Goal: Task Accomplishment & Management: Manage account settings

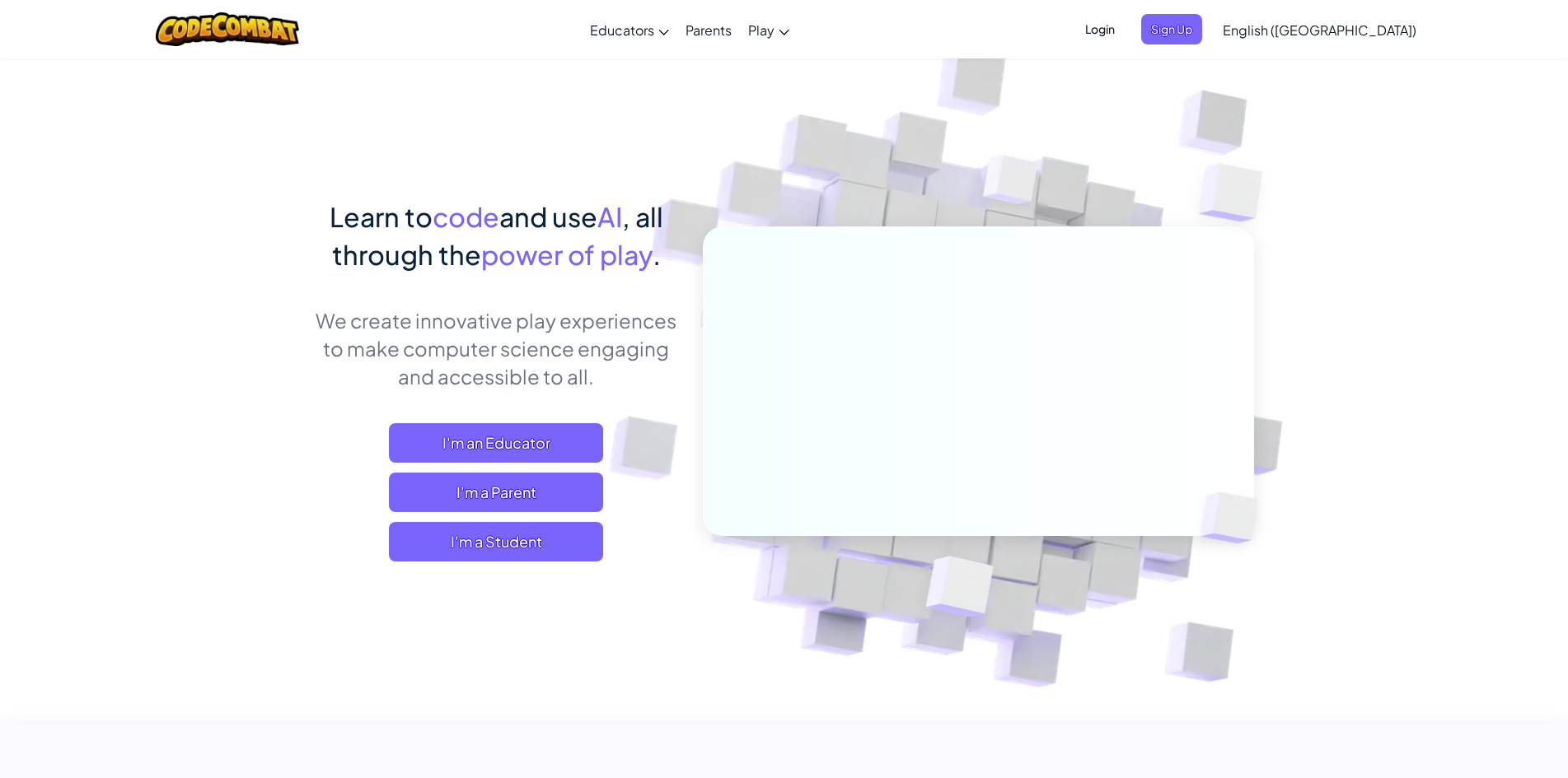
click at [750, 37] on span "Login" at bounding box center [1100, 29] width 49 height 30
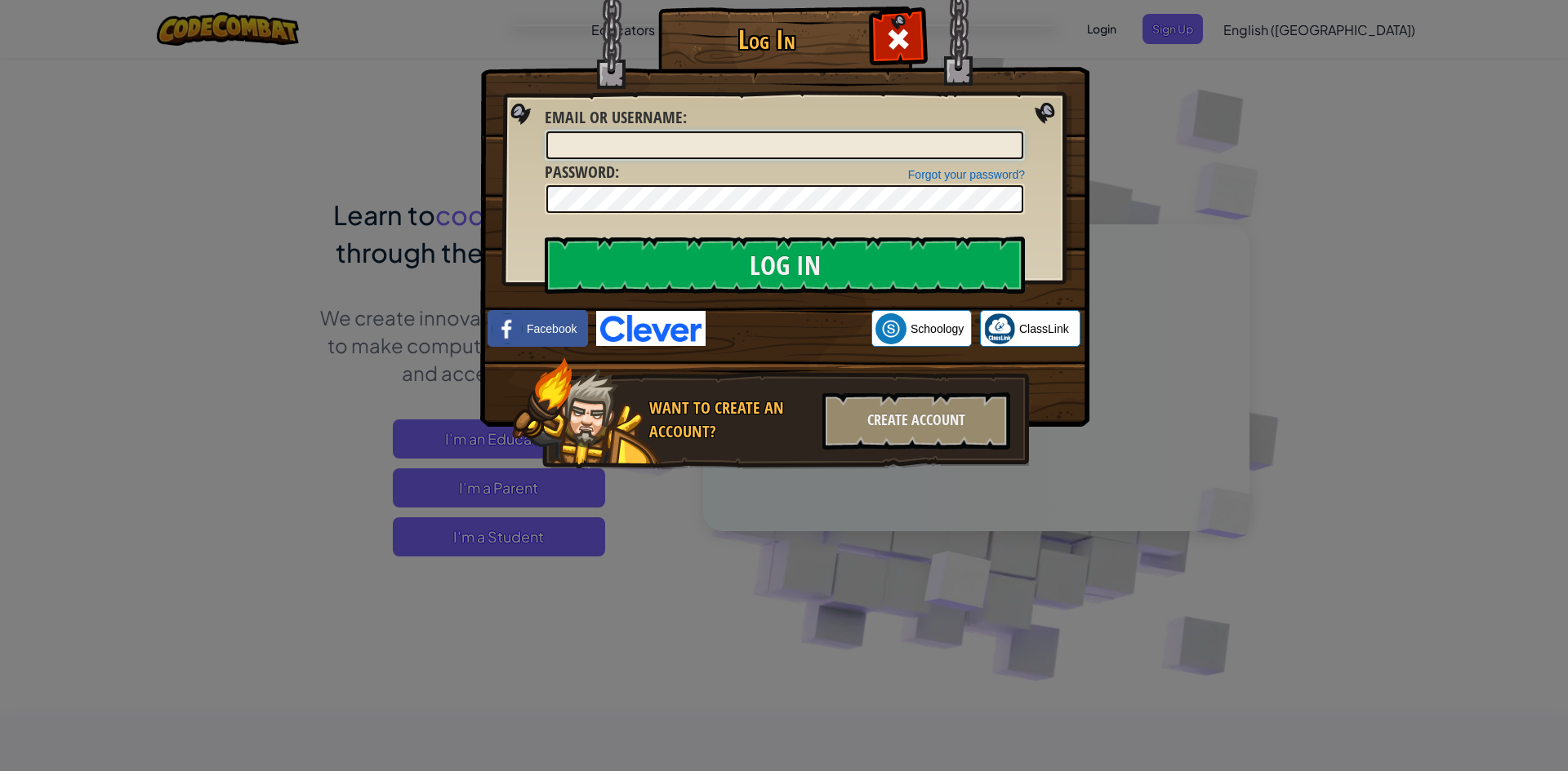
click at [744, 134] on input "Email or Username :" at bounding box center [784, 145] width 477 height 28
drag, startPoint x: 755, startPoint y: 143, endPoint x: 675, endPoint y: 173, distance: 85.4
click at [675, 173] on div "Forgot your password? Password :" at bounding box center [784, 188] width 480 height 55
click at [744, 147] on input "Email or Username :" at bounding box center [784, 145] width 477 height 28
type input "[PERSON_NAME][DOMAIN_NAME][PERSON_NAME]"
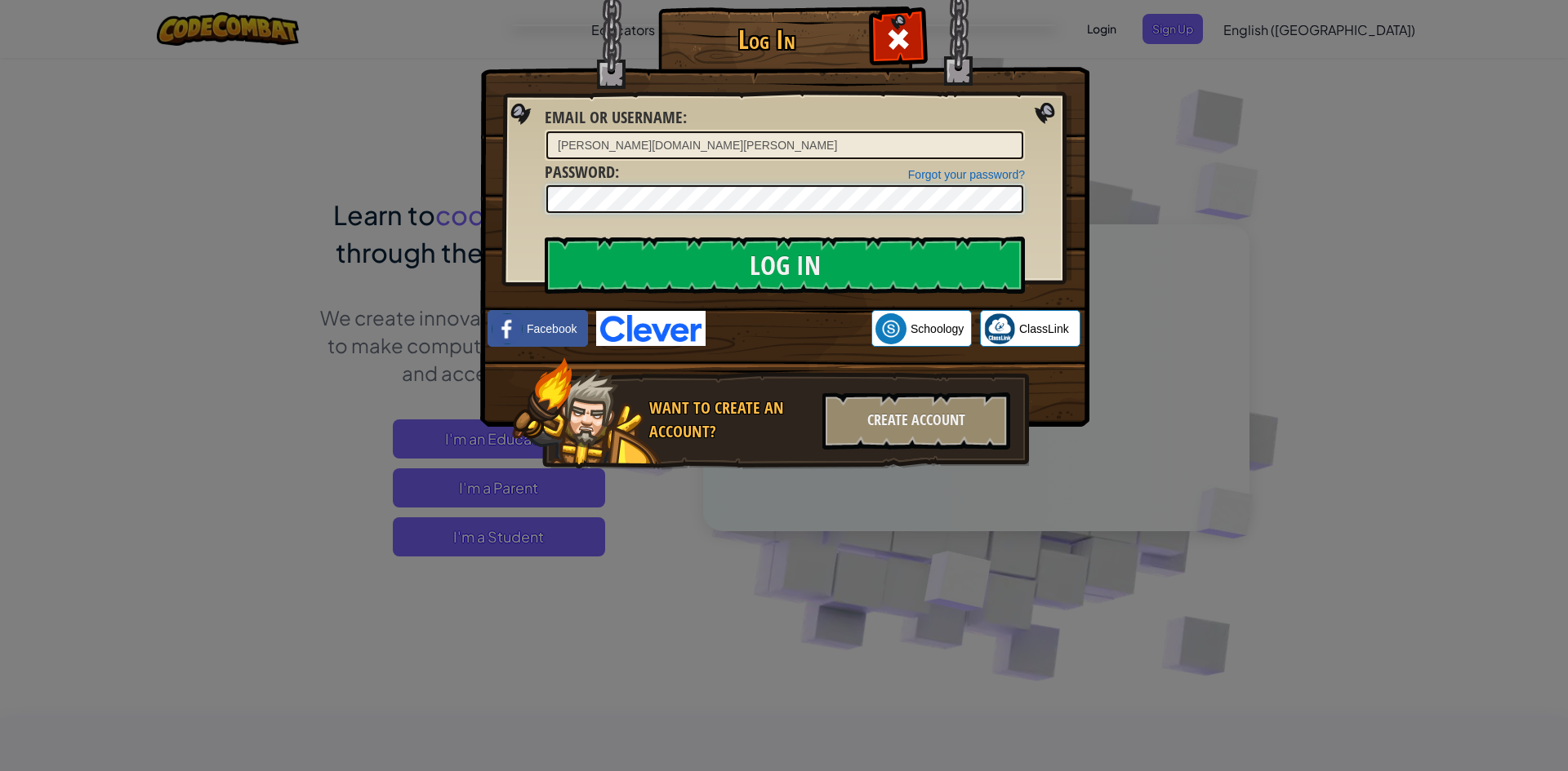
click at [544, 237] on input "Log In" at bounding box center [784, 265] width 480 height 57
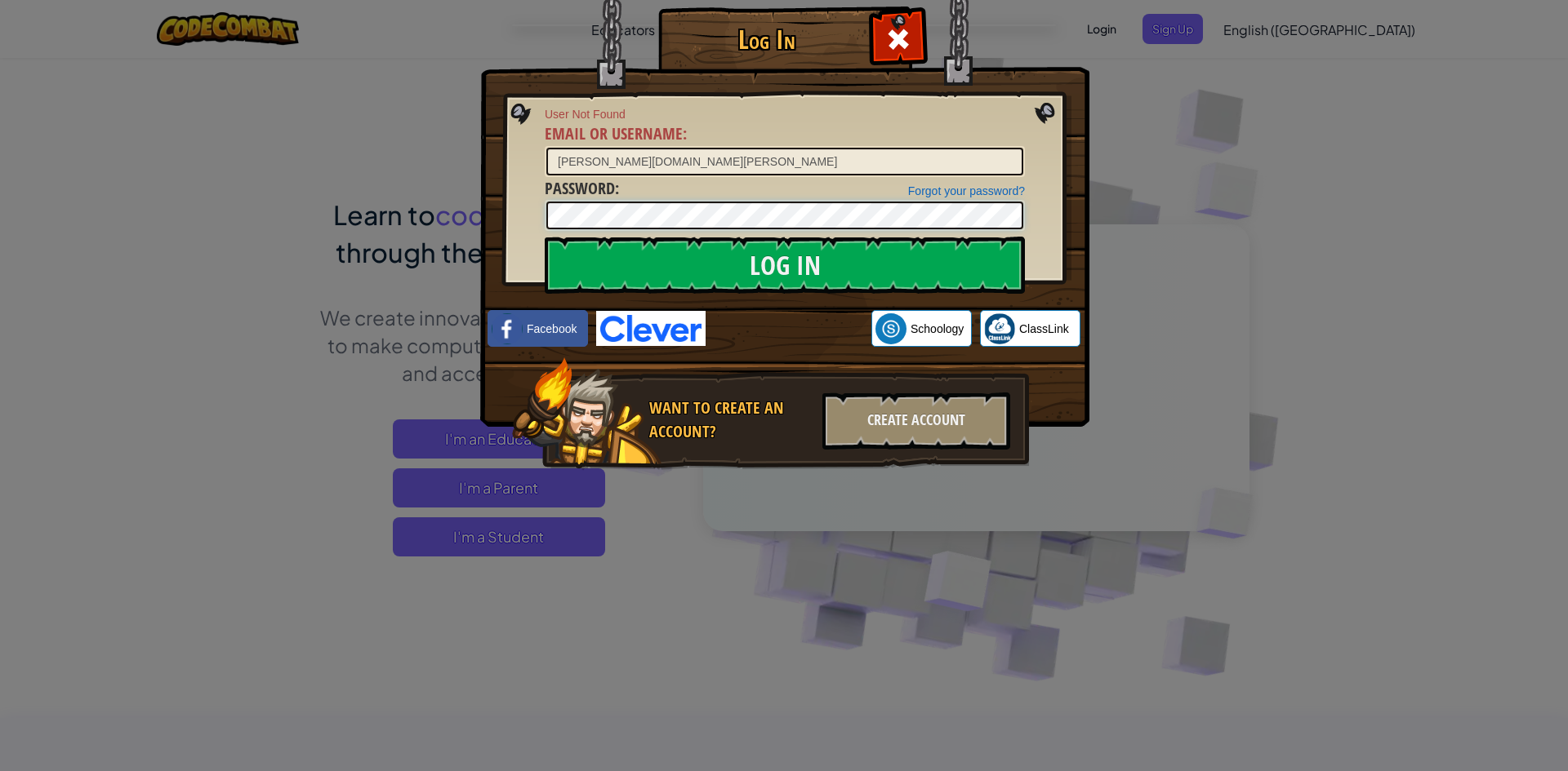
click at [544, 237] on input "Log In" at bounding box center [784, 265] width 480 height 57
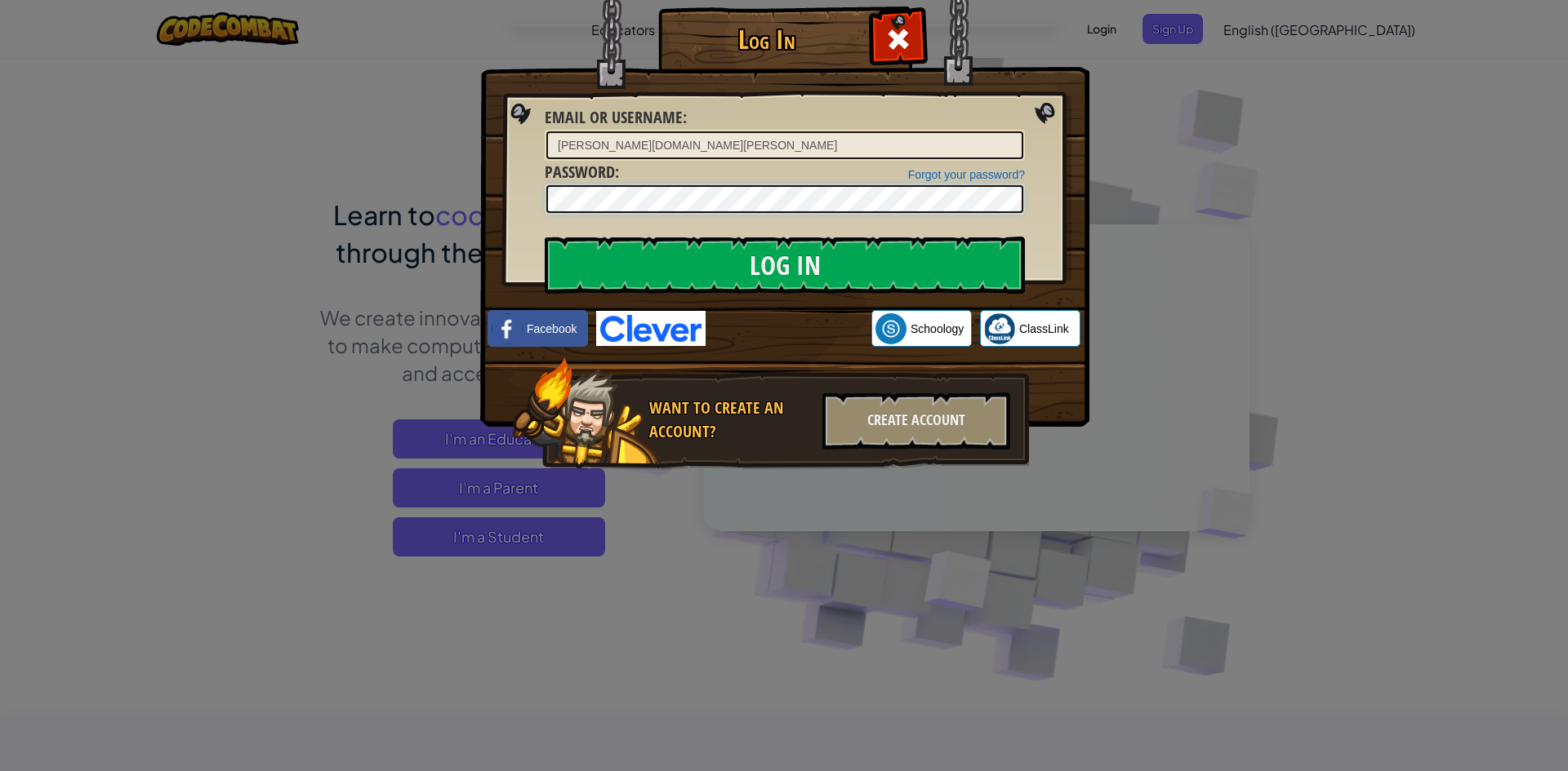
click at [544, 237] on input "Log In" at bounding box center [784, 265] width 480 height 57
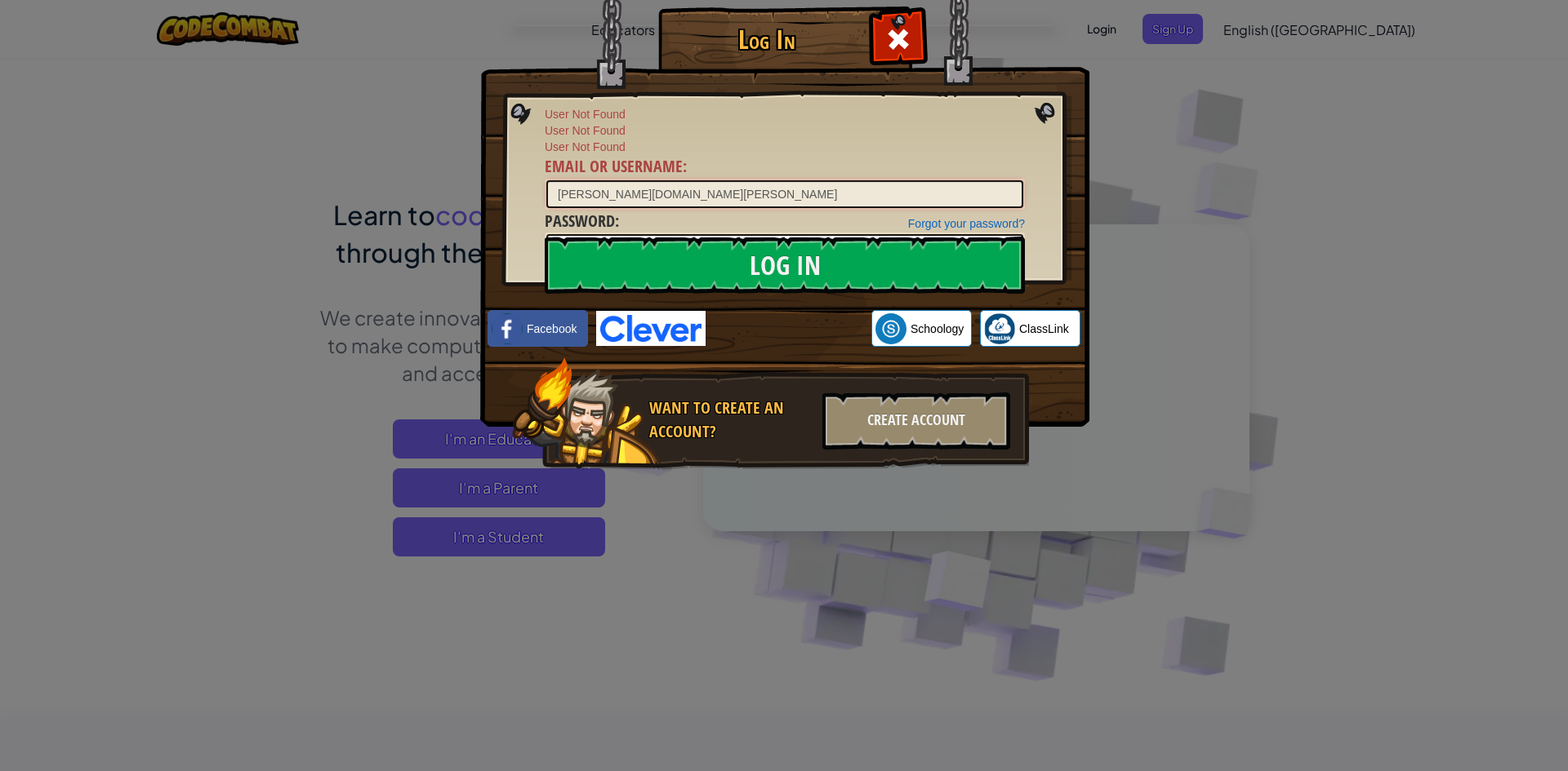
click at [744, 182] on input "[PERSON_NAME][DOMAIN_NAME][PERSON_NAME]" at bounding box center [784, 194] width 477 height 28
drag, startPoint x: 834, startPoint y: 182, endPoint x: 531, endPoint y: 198, distance: 303.4
drag, startPoint x: 531, startPoint y: 198, endPoint x: 797, endPoint y: 173, distance: 267.2
click at [744, 173] on div "User Not Found User Not Found User Not Found Email or Username : [PERSON_NAME][…" at bounding box center [784, 158] width 480 height 104
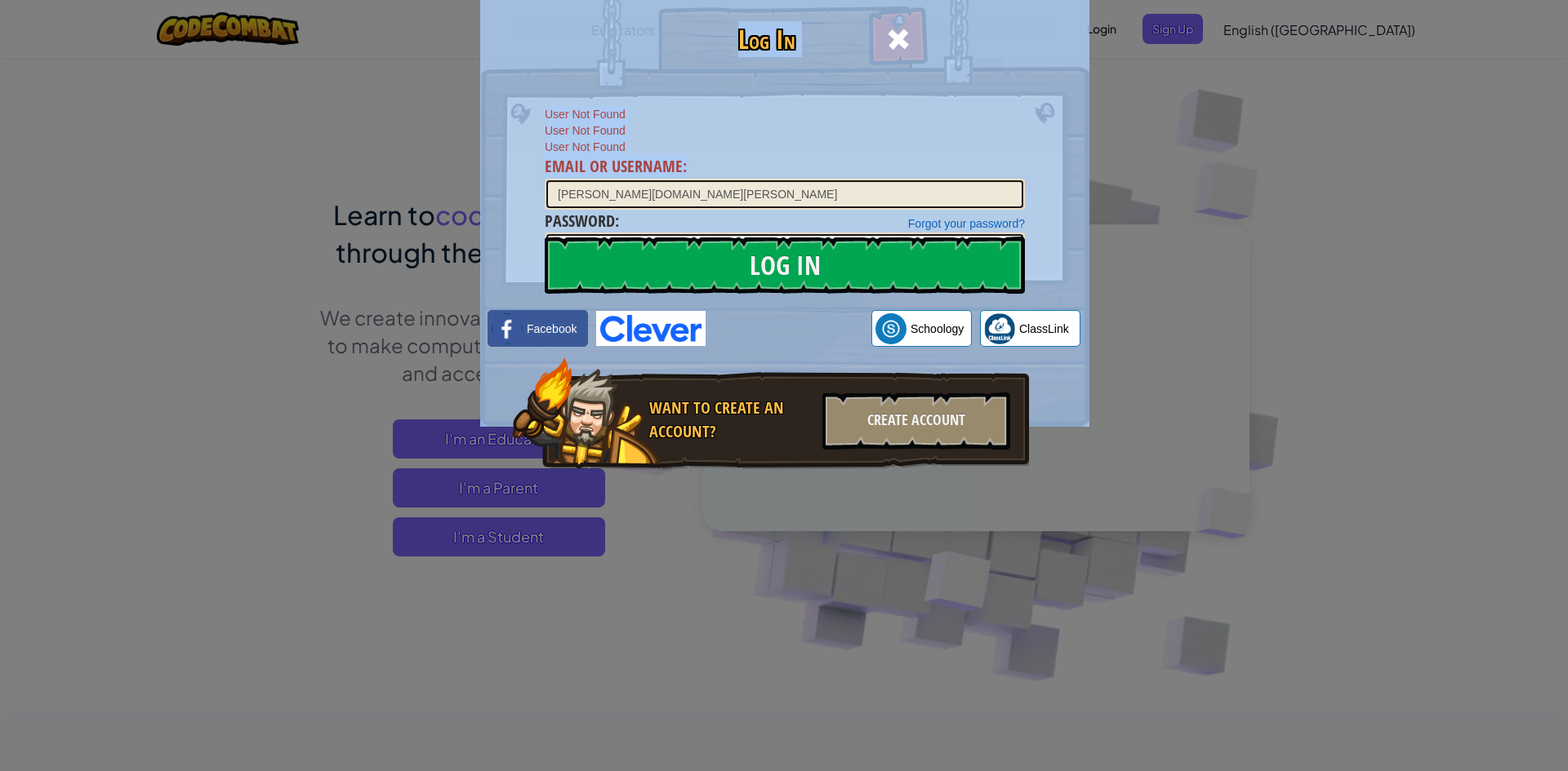
drag, startPoint x: 797, startPoint y: 173, endPoint x: 194, endPoint y: 256, distance: 608.7
click at [110, 264] on div "Log In User Not Found User Not Found User Not Found Email or Username : [PERSON…" at bounding box center [784, 386] width 1568 height 771
